Goal: Information Seeking & Learning: Learn about a topic

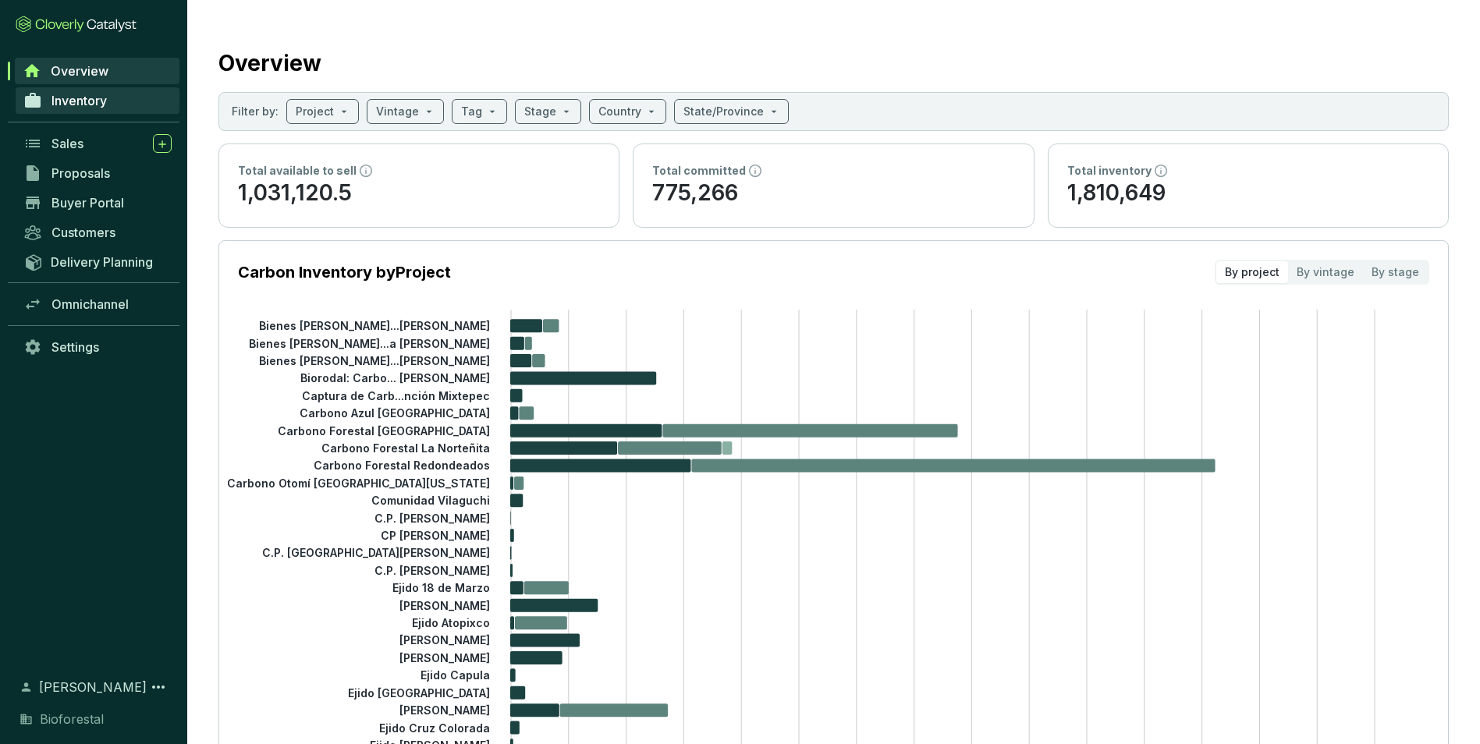
drag, startPoint x: 94, startPoint y: 109, endPoint x: 101, endPoint y: 102, distance: 9.9
click at [94, 108] on link "Inventory" at bounding box center [98, 100] width 164 height 27
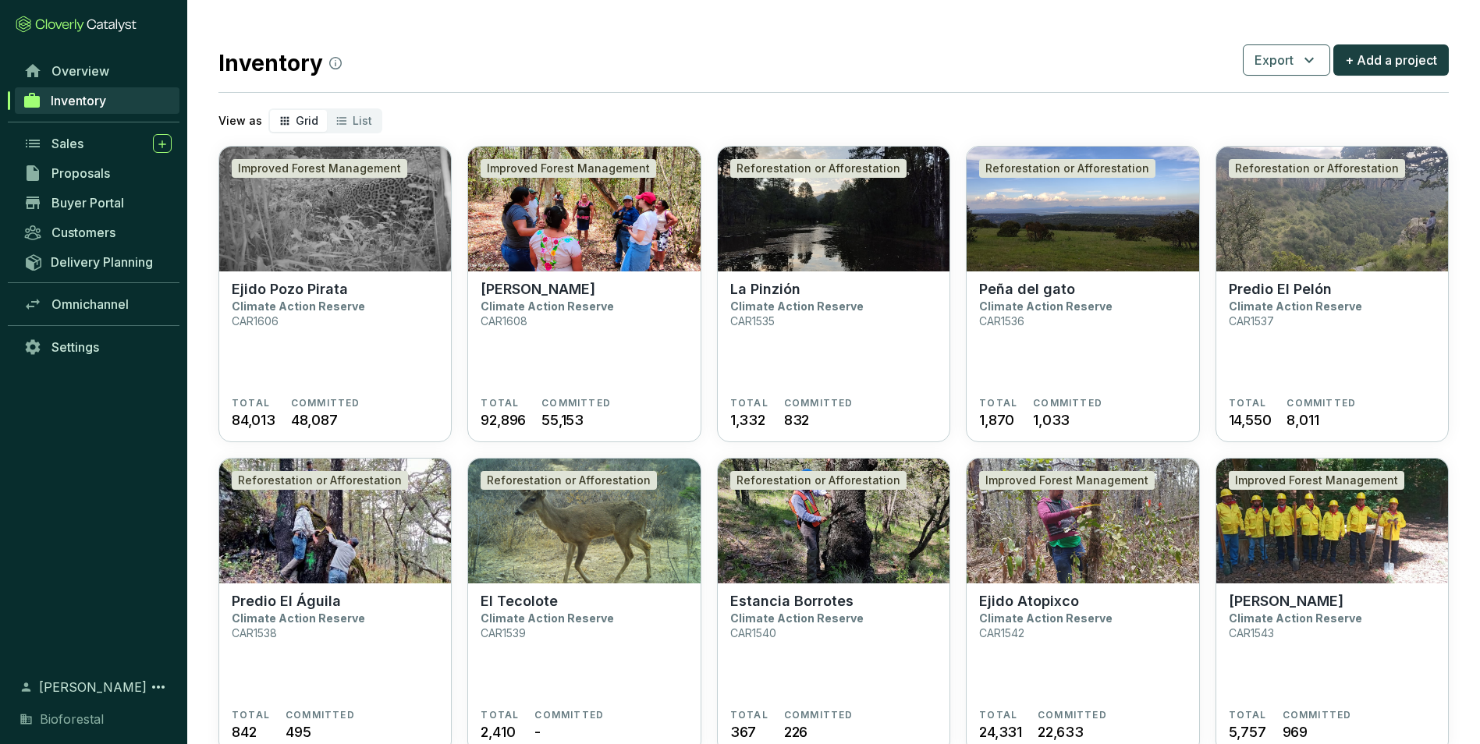
click at [297, 121] on span "Grid" at bounding box center [307, 120] width 23 height 13
click at [270, 110] on input "Grid" at bounding box center [270, 110] width 0 height 0
click at [348, 120] on div "List" at bounding box center [354, 121] width 54 height 22
click at [327, 110] on input "List" at bounding box center [327, 110] width 0 height 0
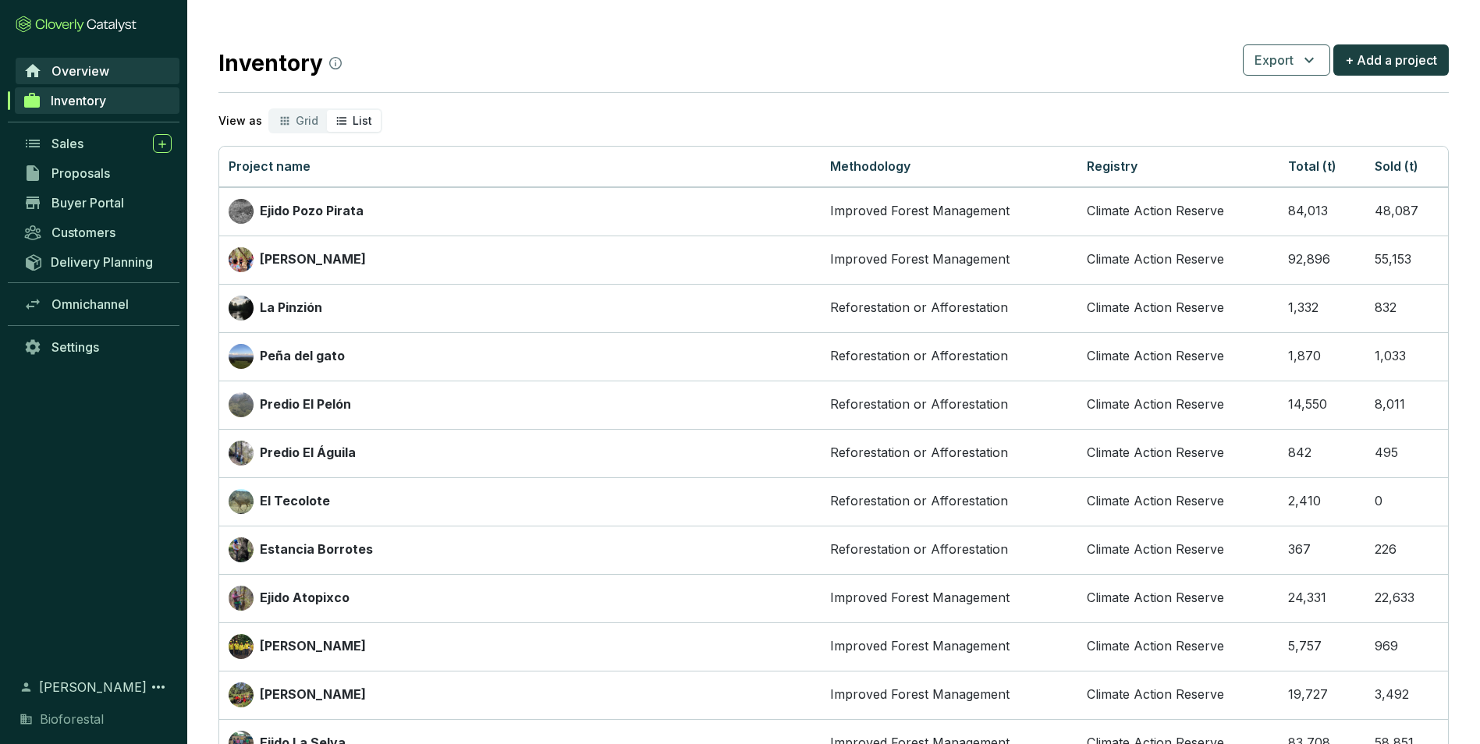
click at [72, 73] on span "Overview" at bounding box center [80, 71] width 58 height 16
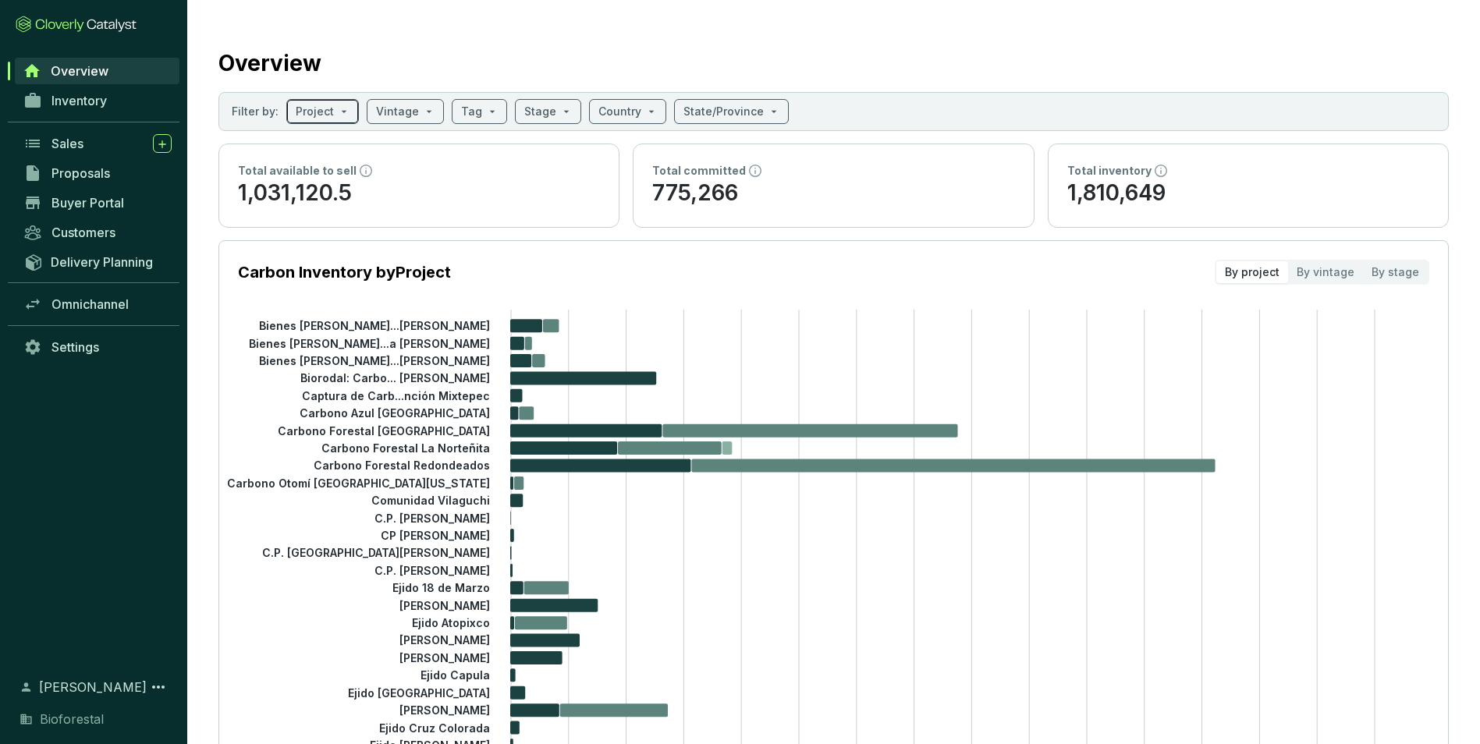
click at [337, 115] on span at bounding box center [323, 111] width 54 height 23
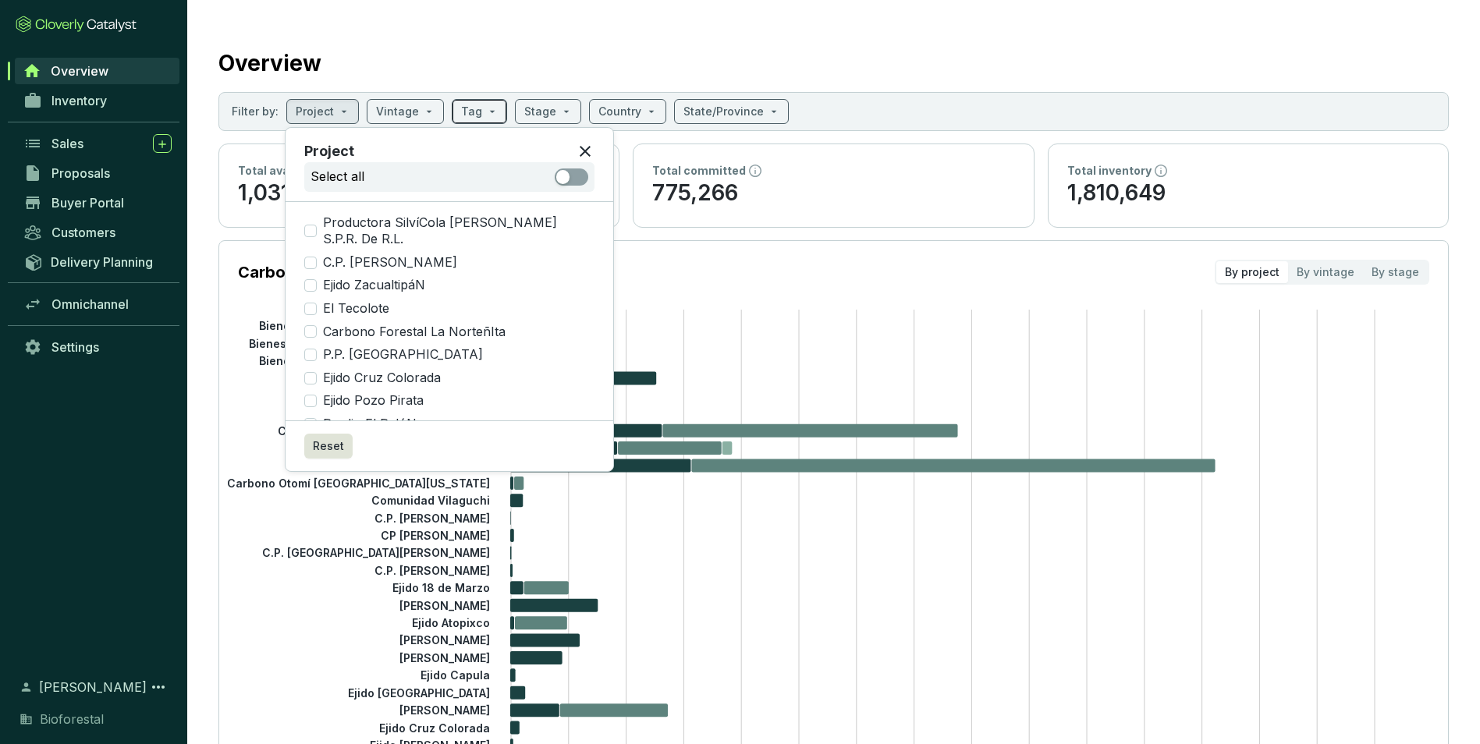
click at [477, 115] on span at bounding box center [479, 111] width 37 height 23
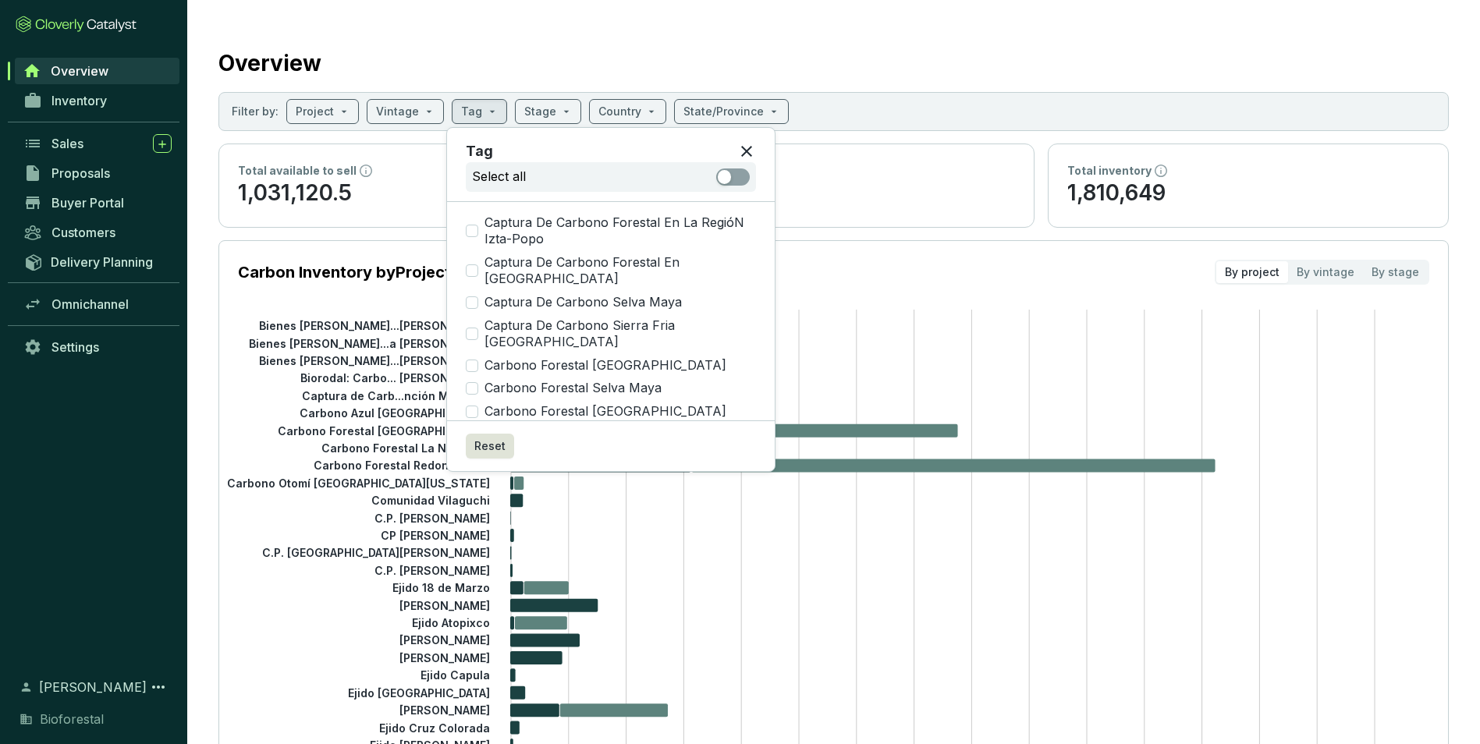
click at [548, 125] on section "Filter by: Project Vintage Tag Stage Country State/Province" at bounding box center [833, 111] width 1230 height 39
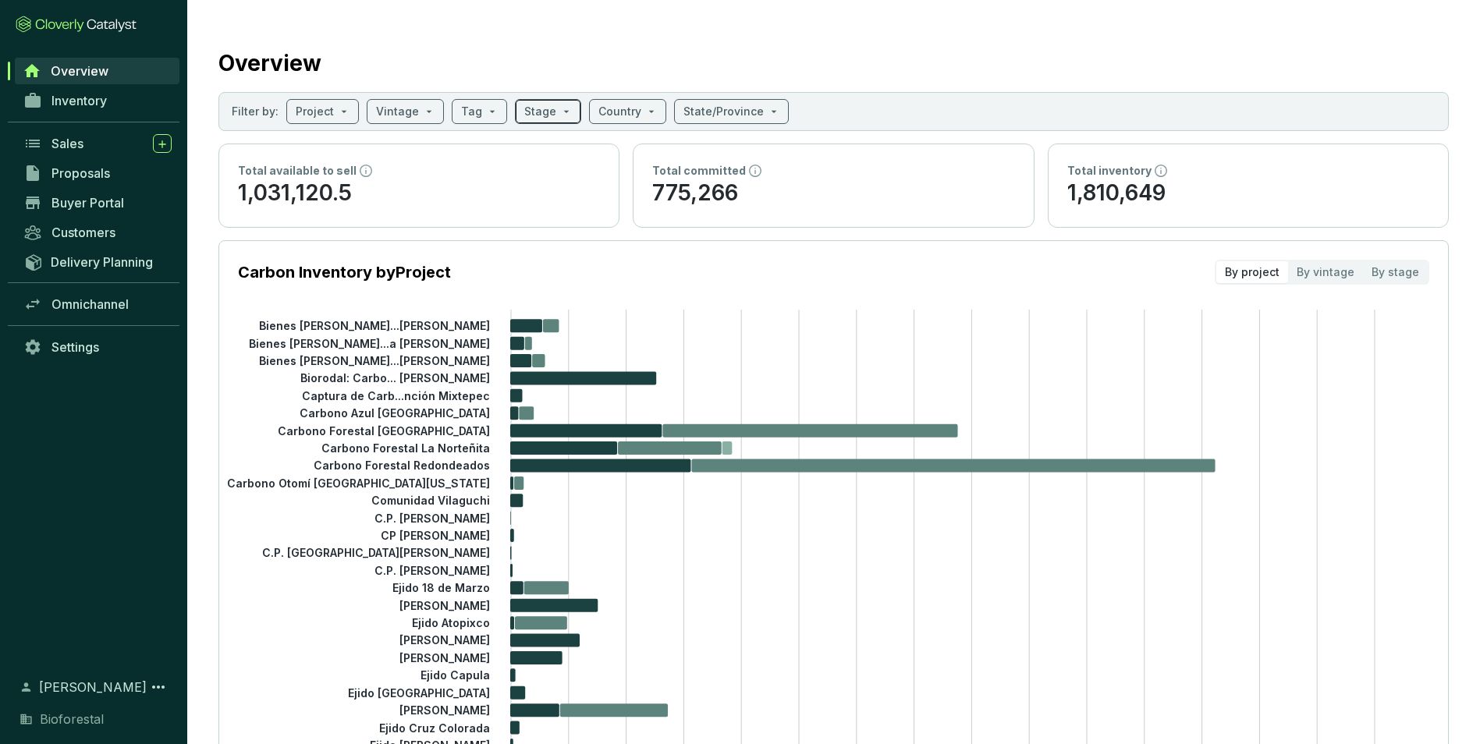
click at [548, 115] on span at bounding box center [548, 111] width 48 height 23
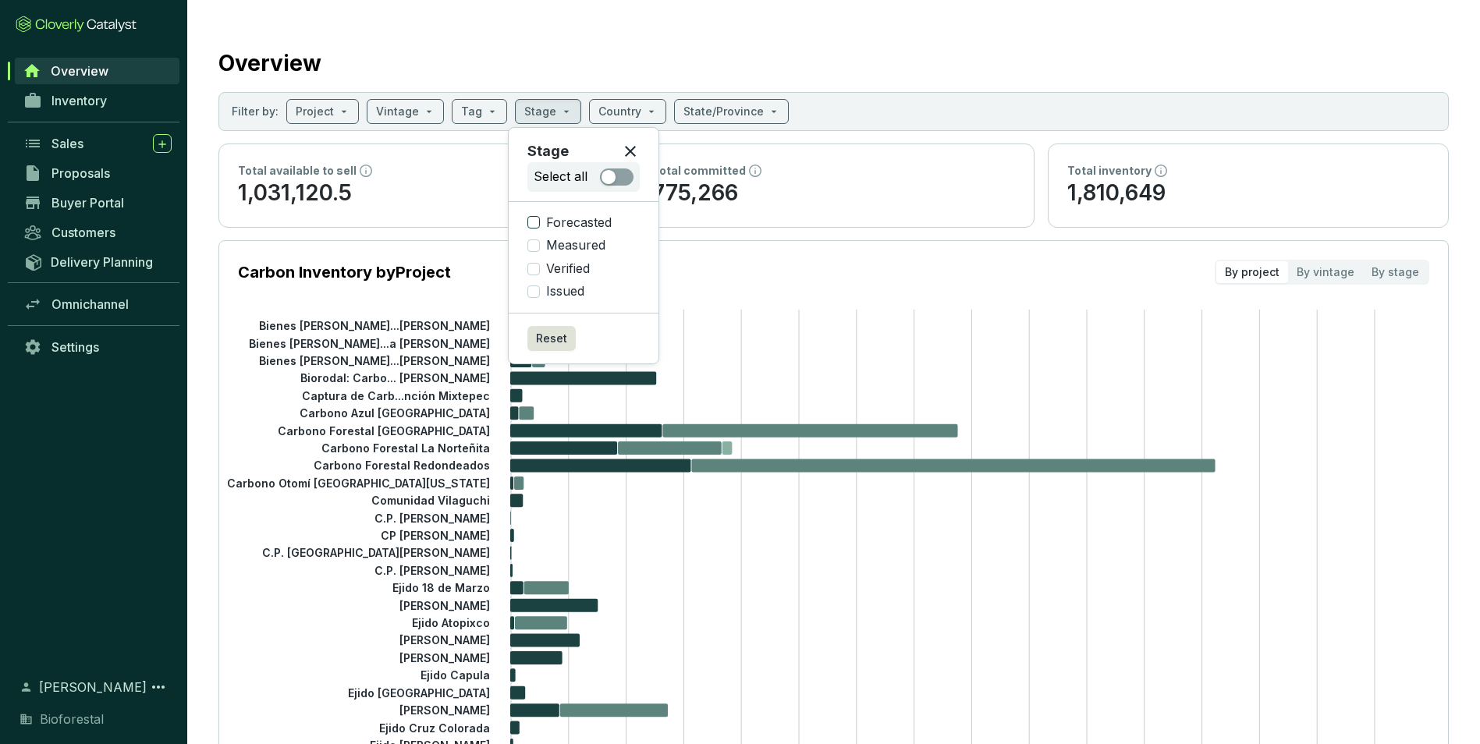
click at [533, 225] on input "Forecasted" at bounding box center [533, 222] width 12 height 12
checkbox input "true"
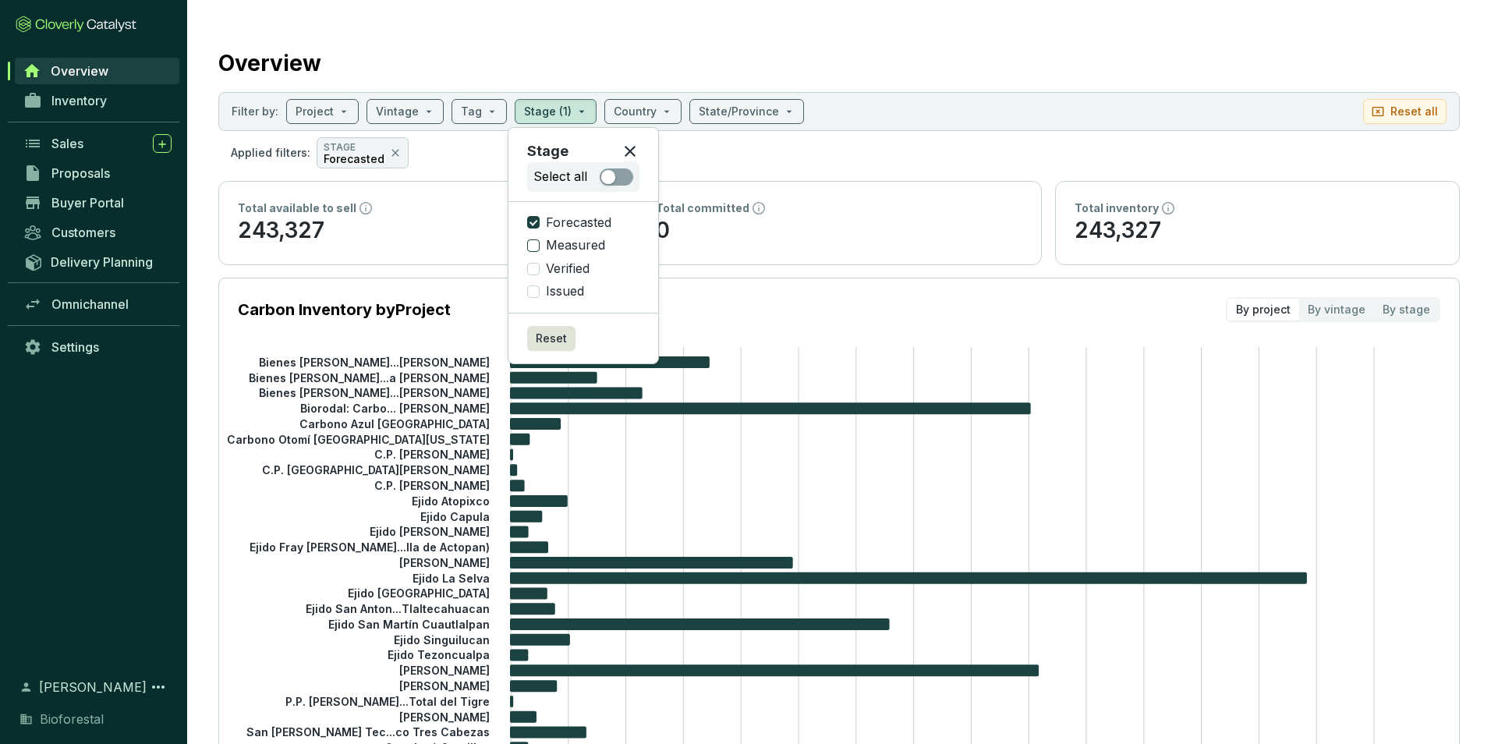
click at [539, 250] on input "Measured" at bounding box center [533, 245] width 12 height 12
checkbox input "true"
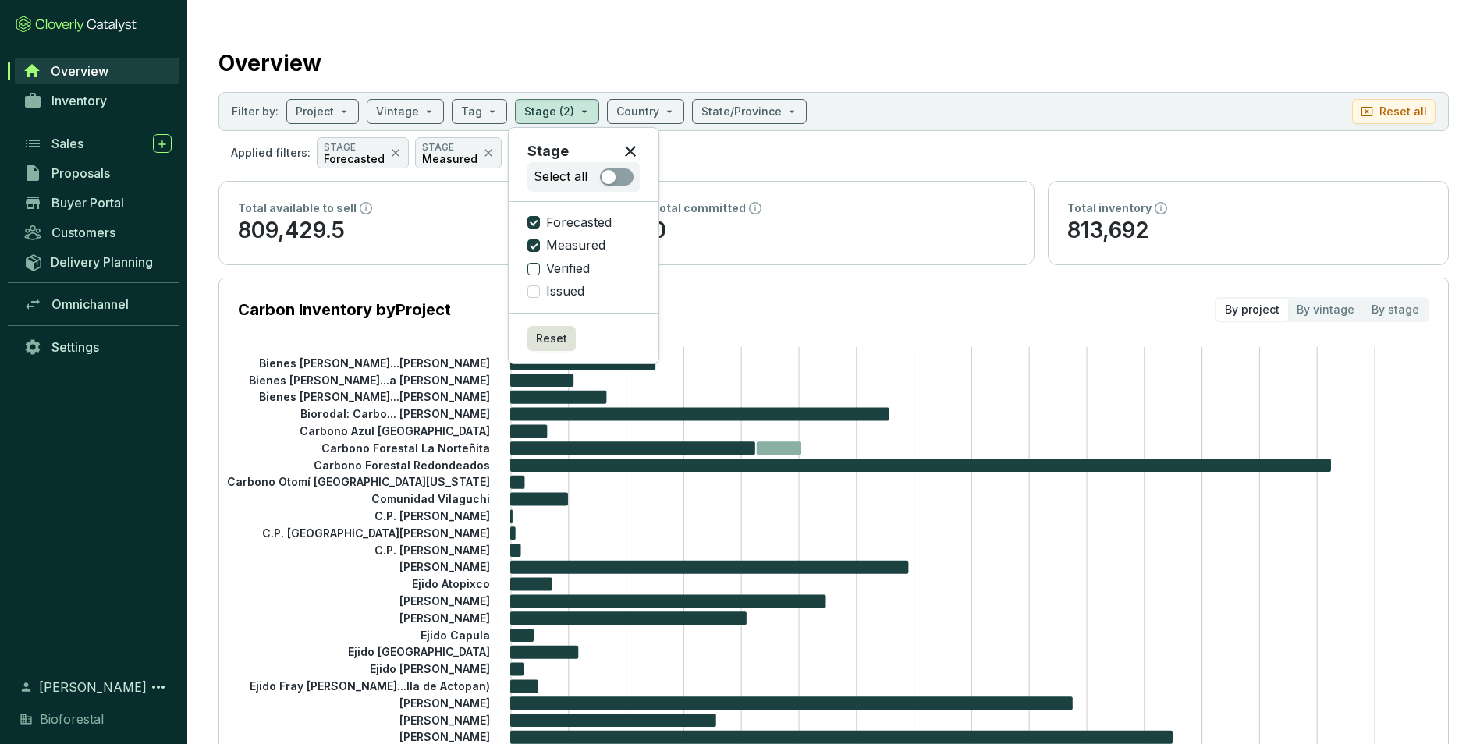
click at [537, 268] on input "Verified" at bounding box center [533, 269] width 12 height 12
checkbox input "true"
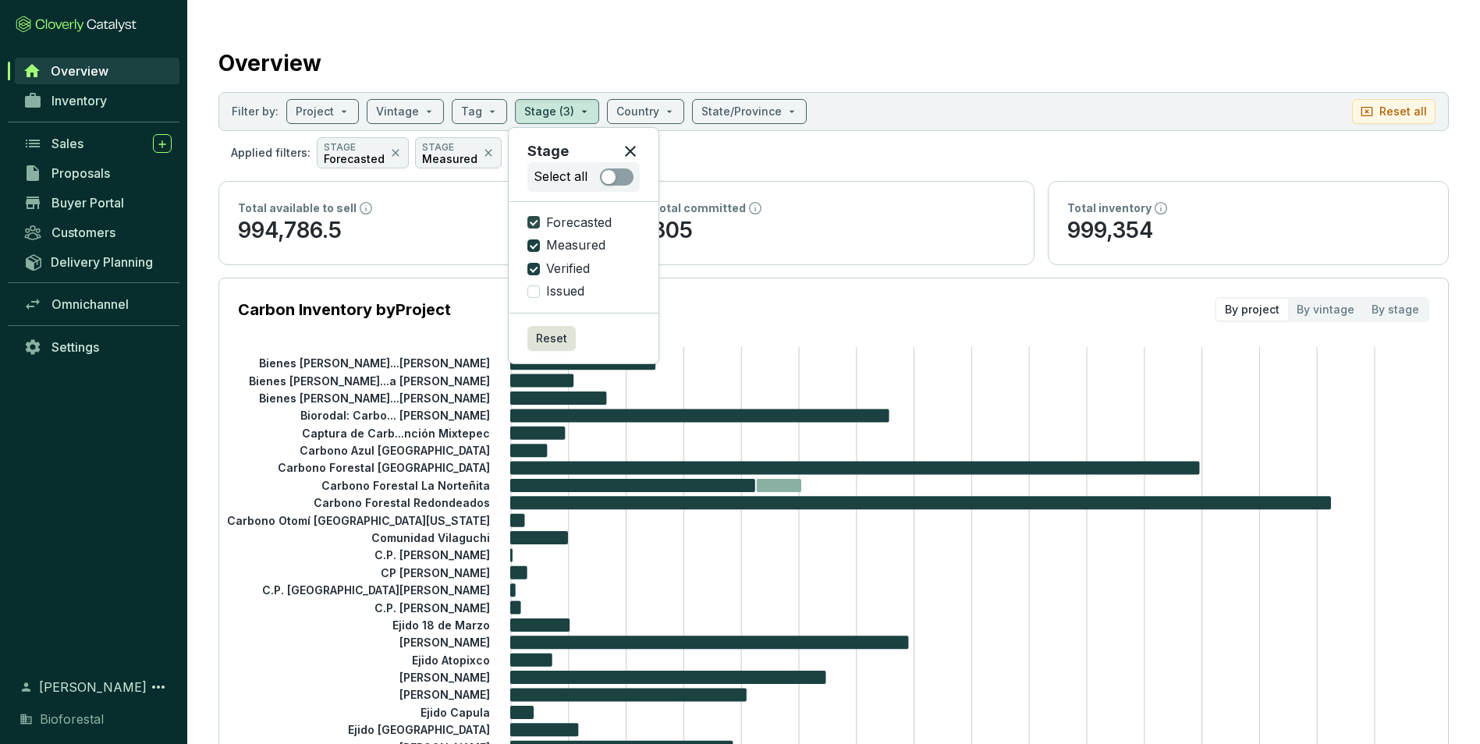
click at [533, 229] on input "Forecasted" at bounding box center [533, 222] width 12 height 12
checkbox input "false"
click at [532, 239] on input "Measured" at bounding box center [533, 245] width 12 height 12
checkbox input "false"
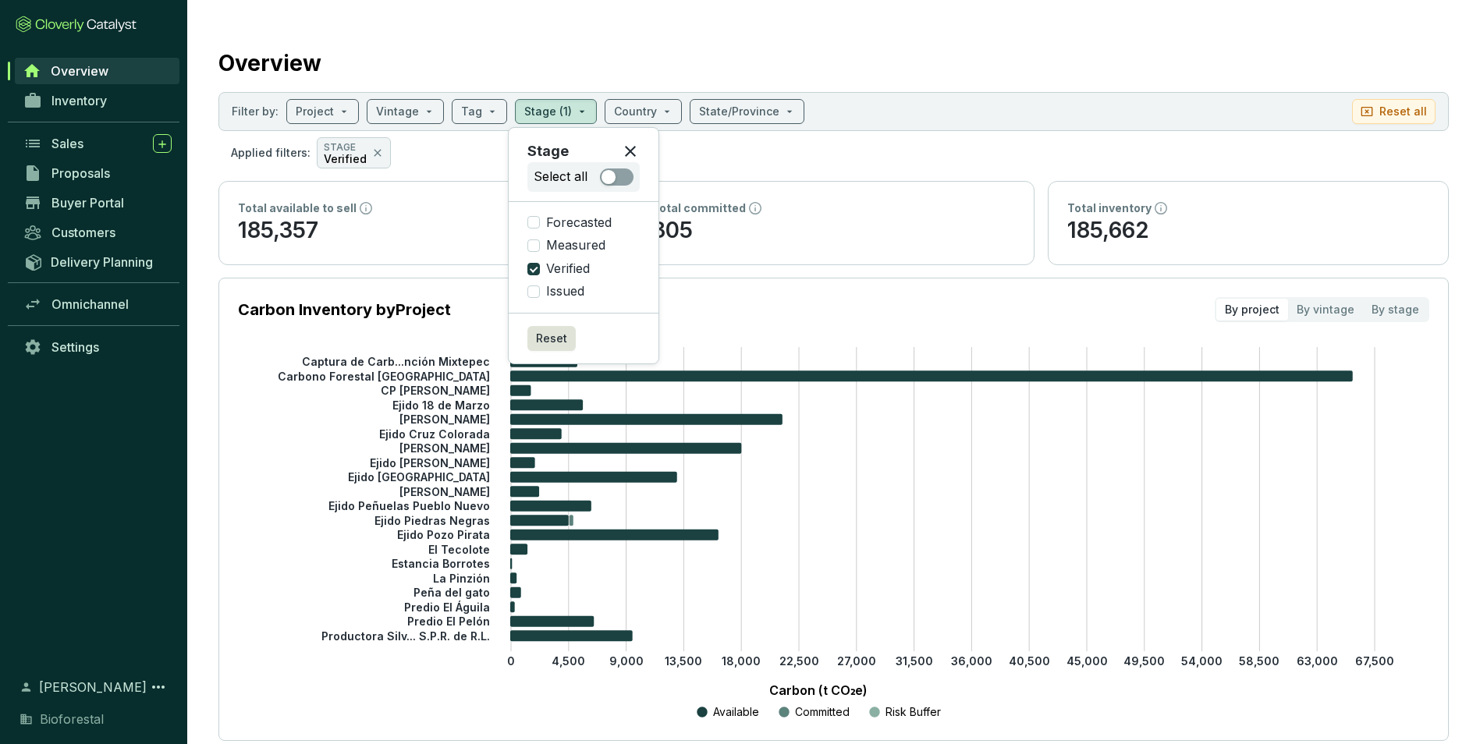
click at [638, 148] on icon at bounding box center [630, 151] width 19 height 19
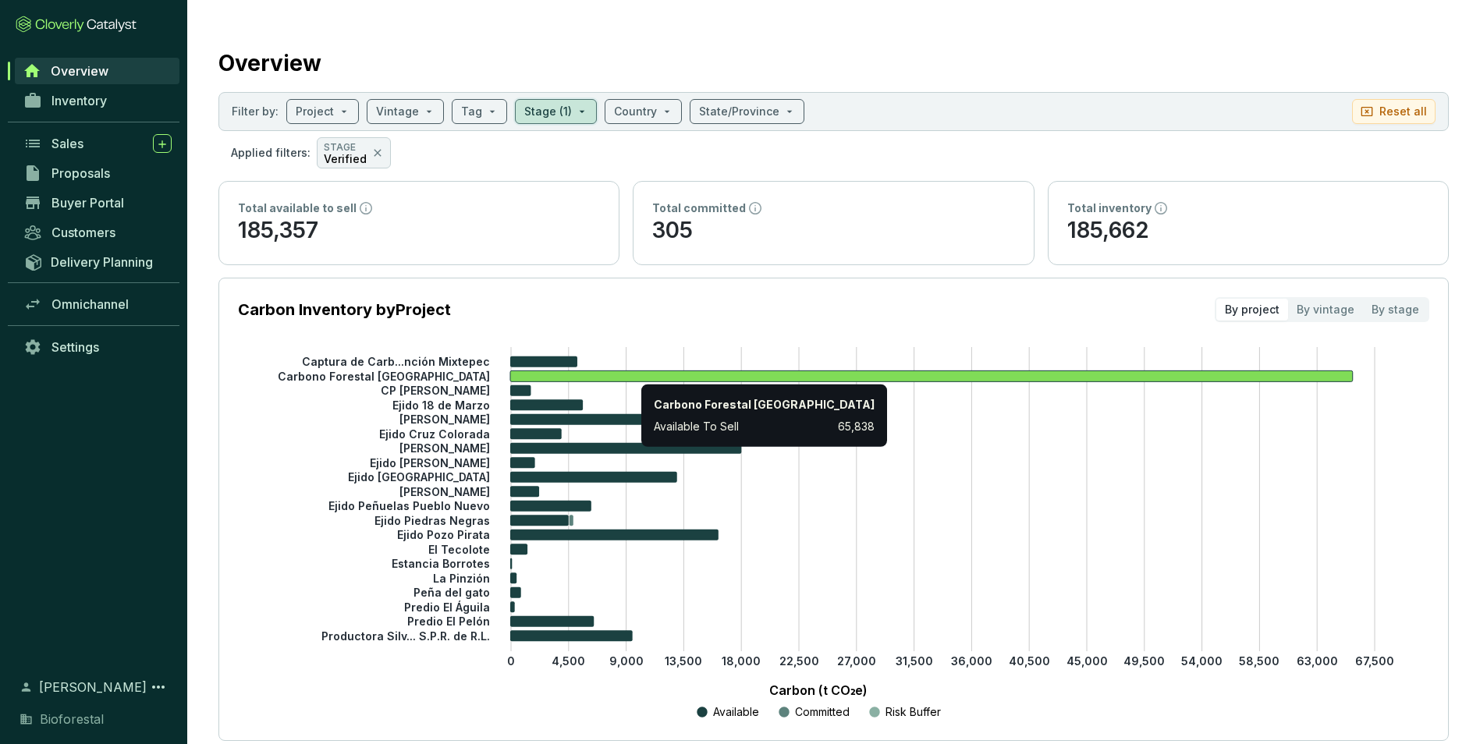
click at [633, 374] on icon at bounding box center [931, 376] width 842 height 11
